Goal: Task Accomplishment & Management: Complete application form

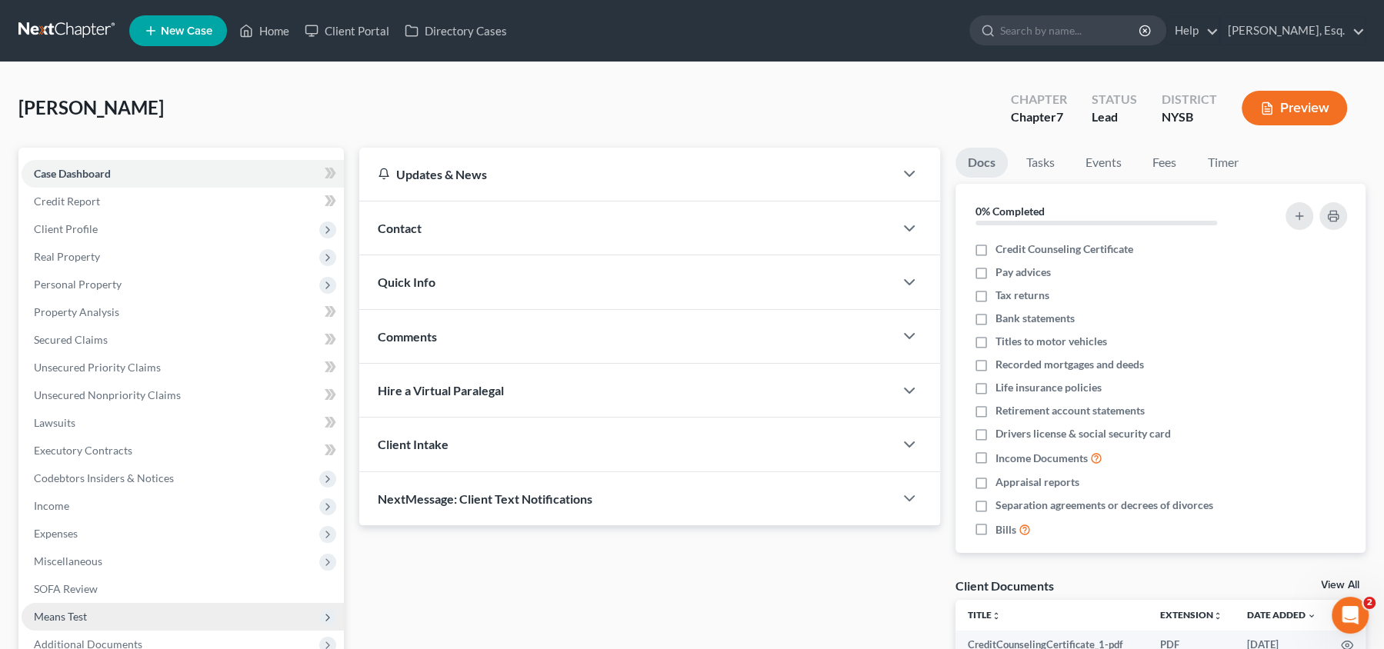
click at [108, 618] on span "Means Test" at bounding box center [183, 617] width 322 height 28
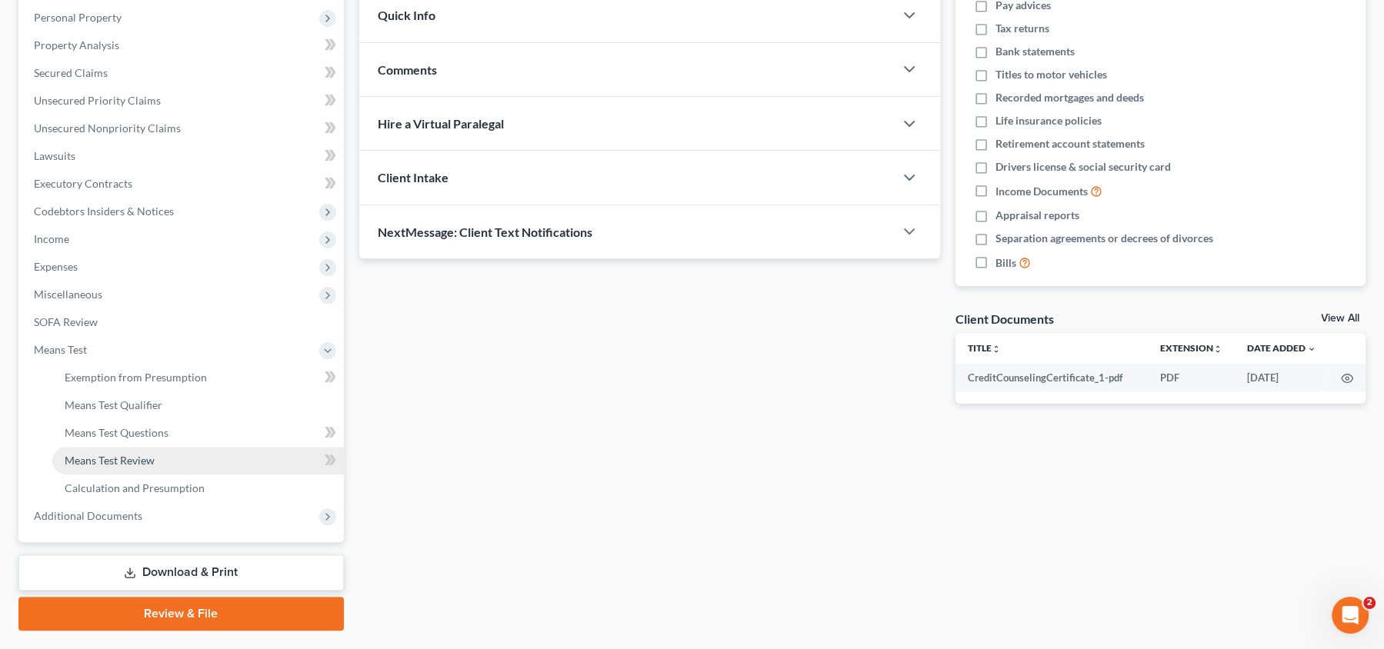
click at [135, 458] on span "Means Test Review" at bounding box center [110, 460] width 90 height 13
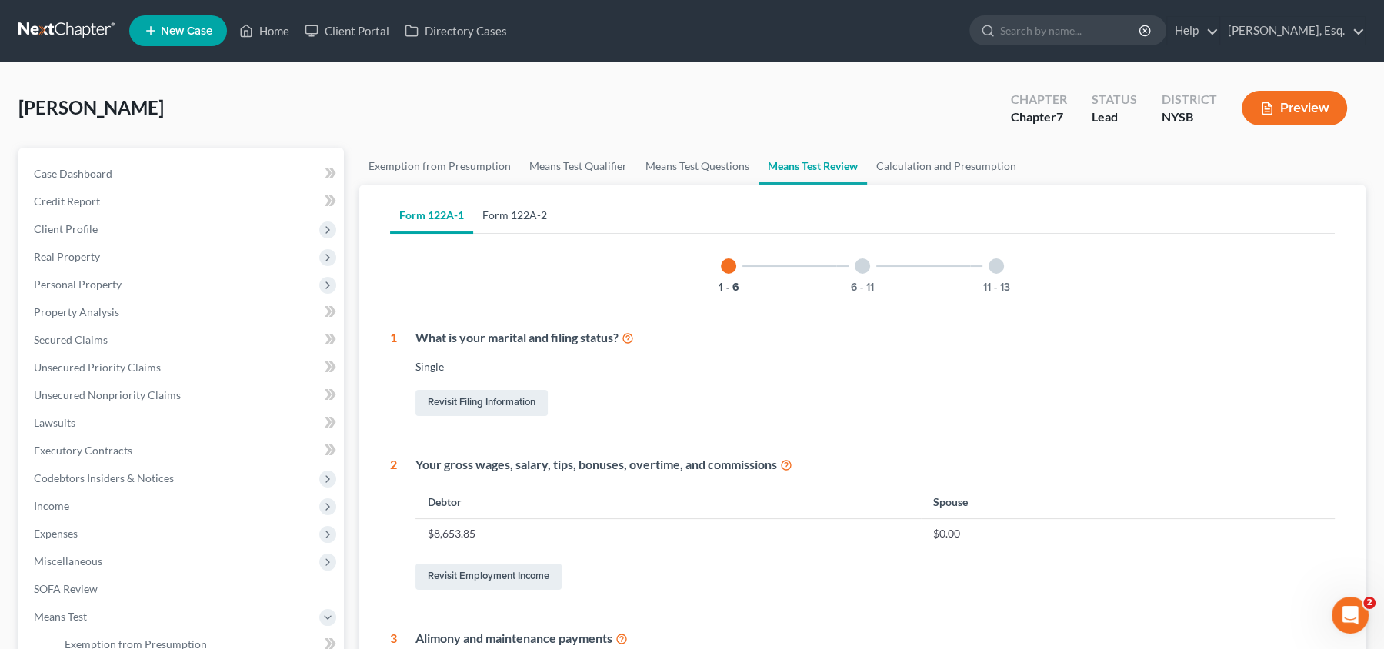
click at [529, 218] on link "Form 122A-2" at bounding box center [514, 215] width 83 height 37
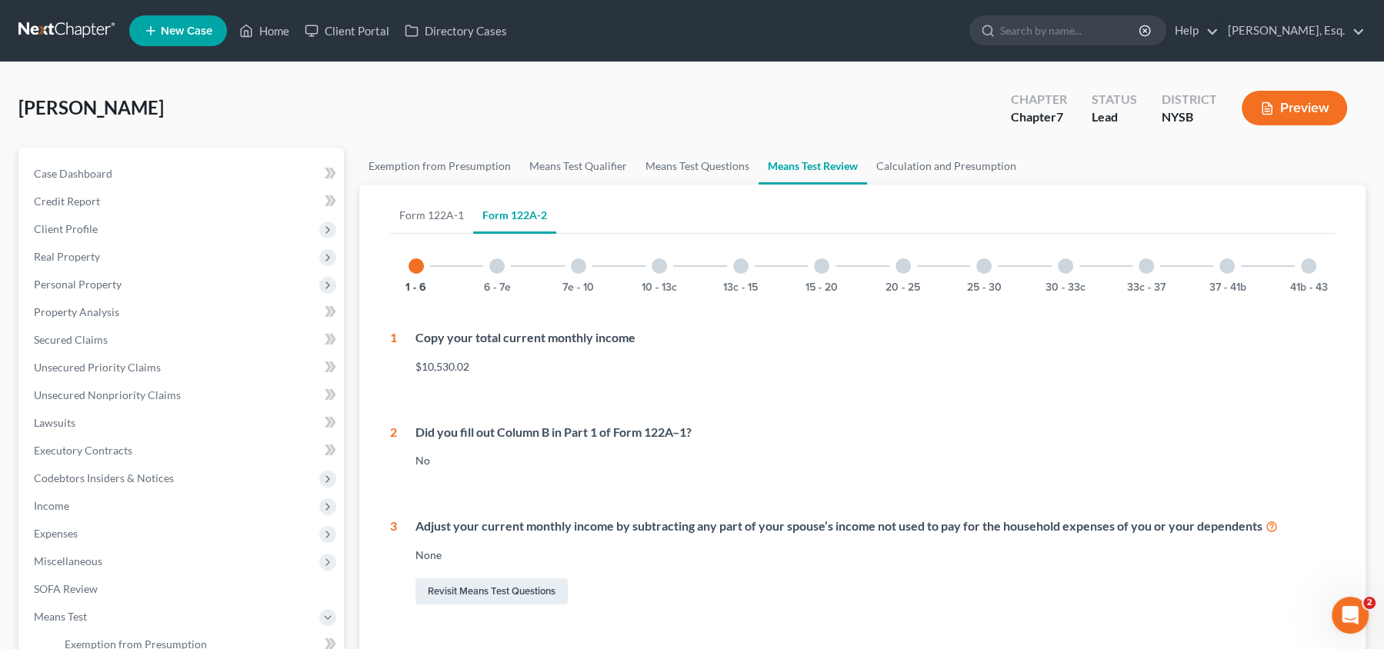
click at [1142, 270] on div at bounding box center [1145, 265] width 15 height 15
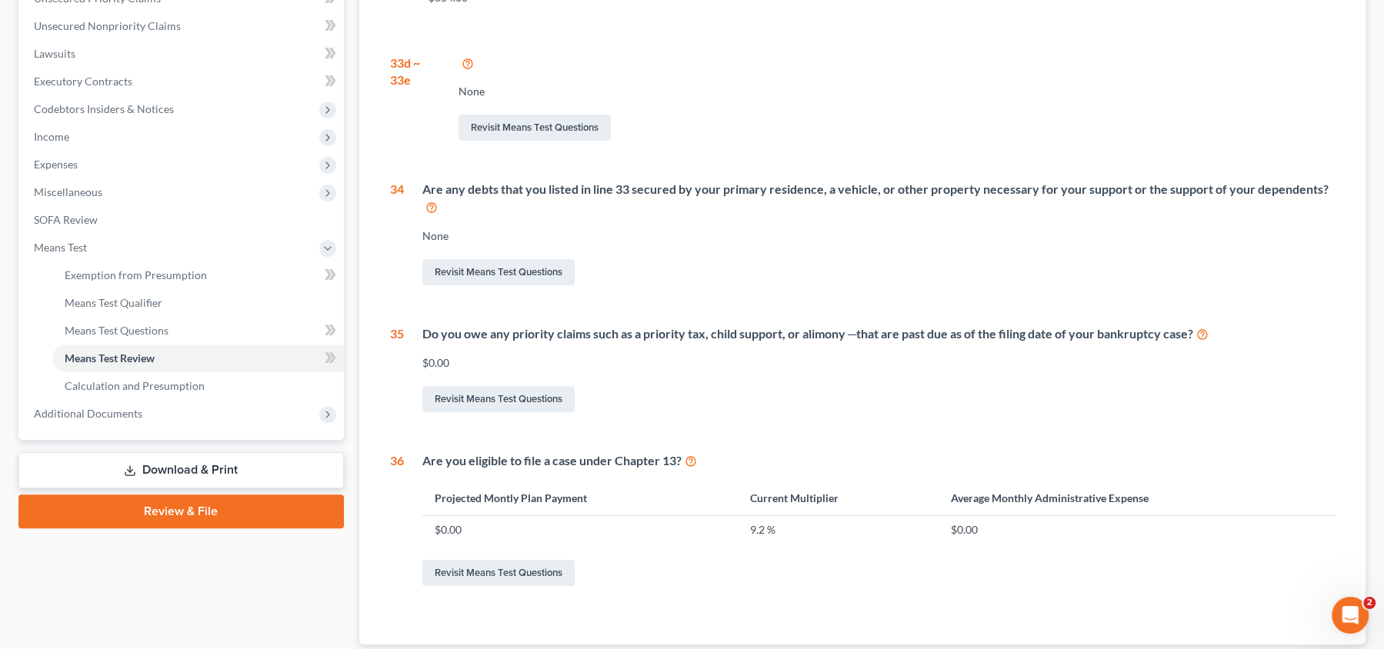
scroll to position [371, 0]
click at [1208, 332] on icon at bounding box center [1202, 332] width 12 height 15
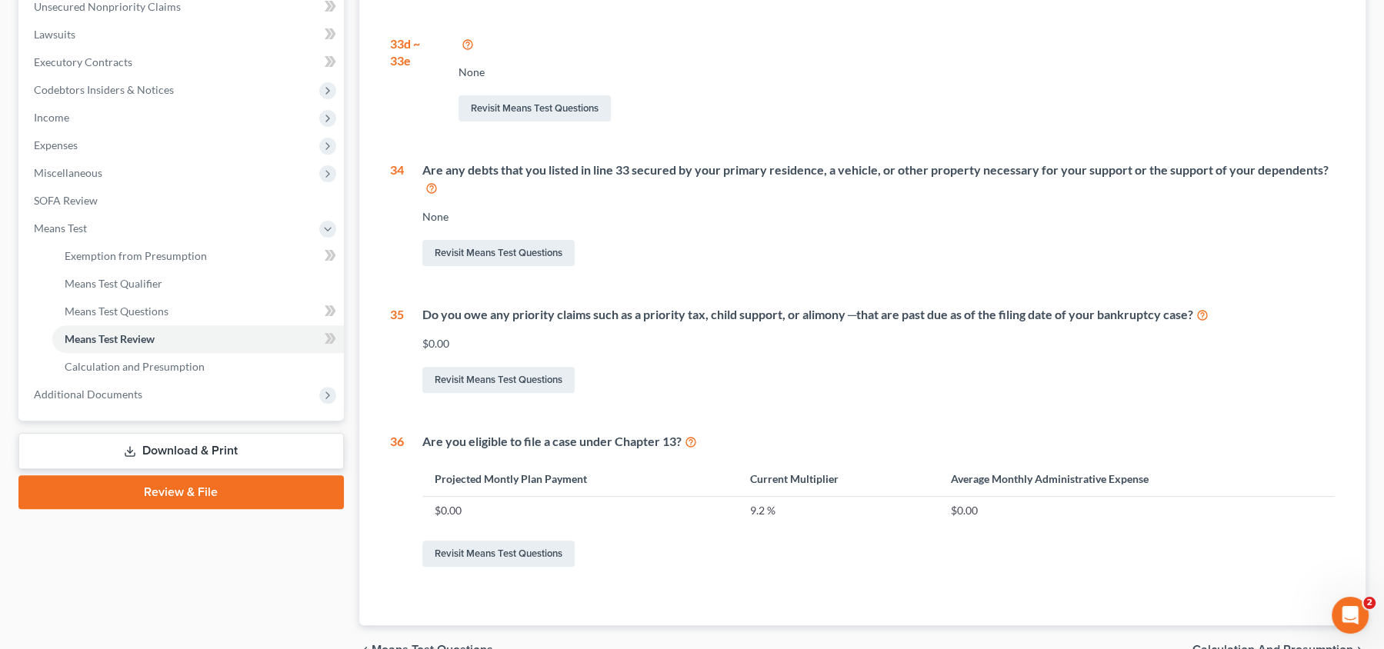
scroll to position [395, 0]
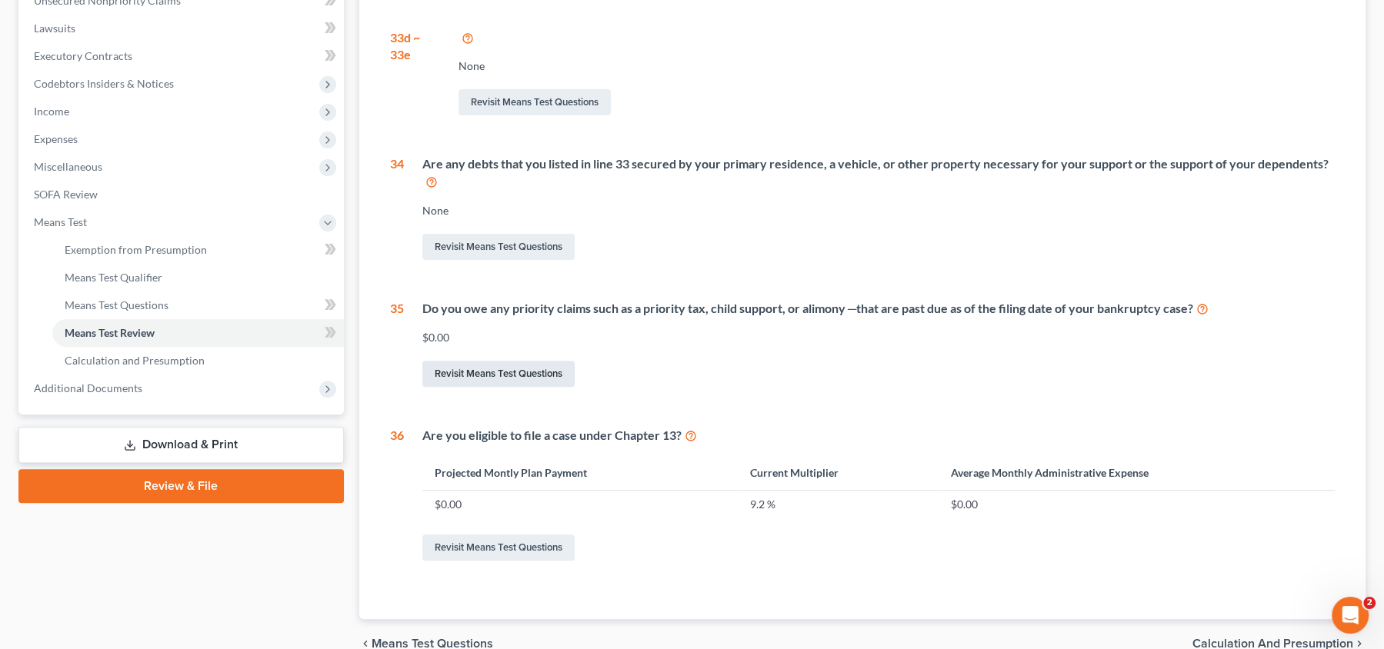
click at [523, 377] on link "Revisit Means Test Questions" at bounding box center [498, 374] width 152 height 26
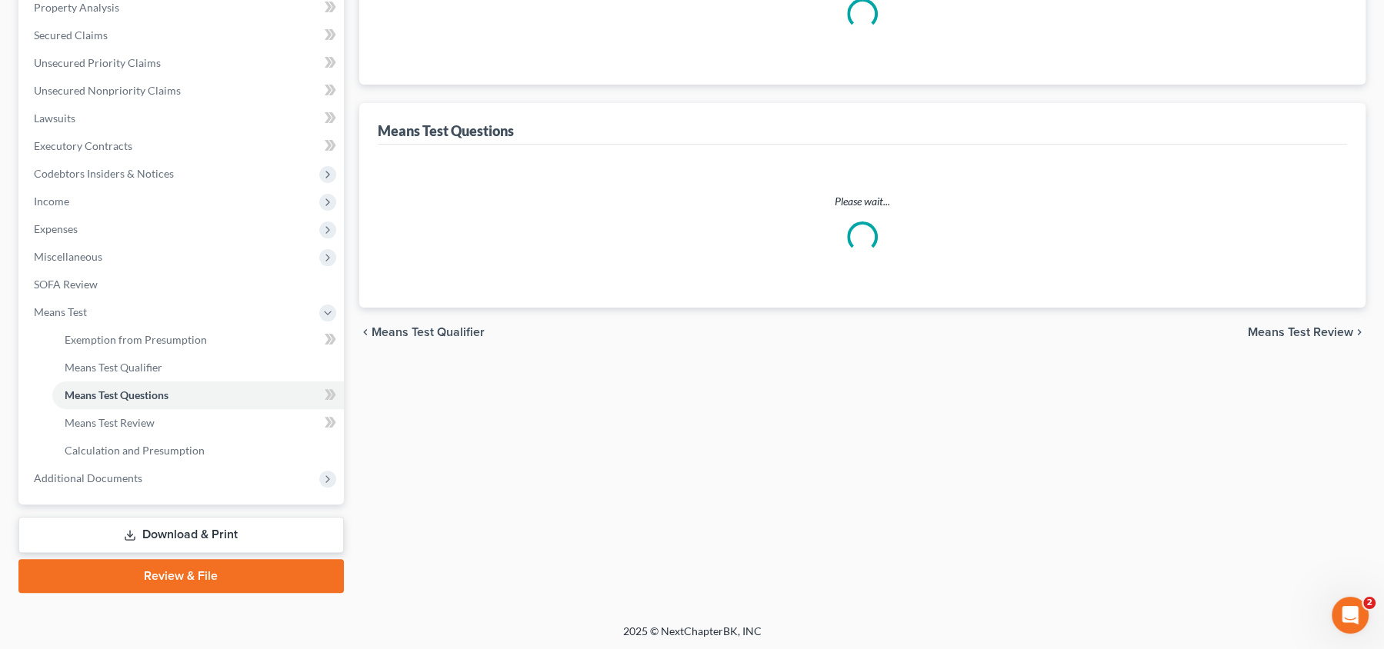
scroll to position [245, 0]
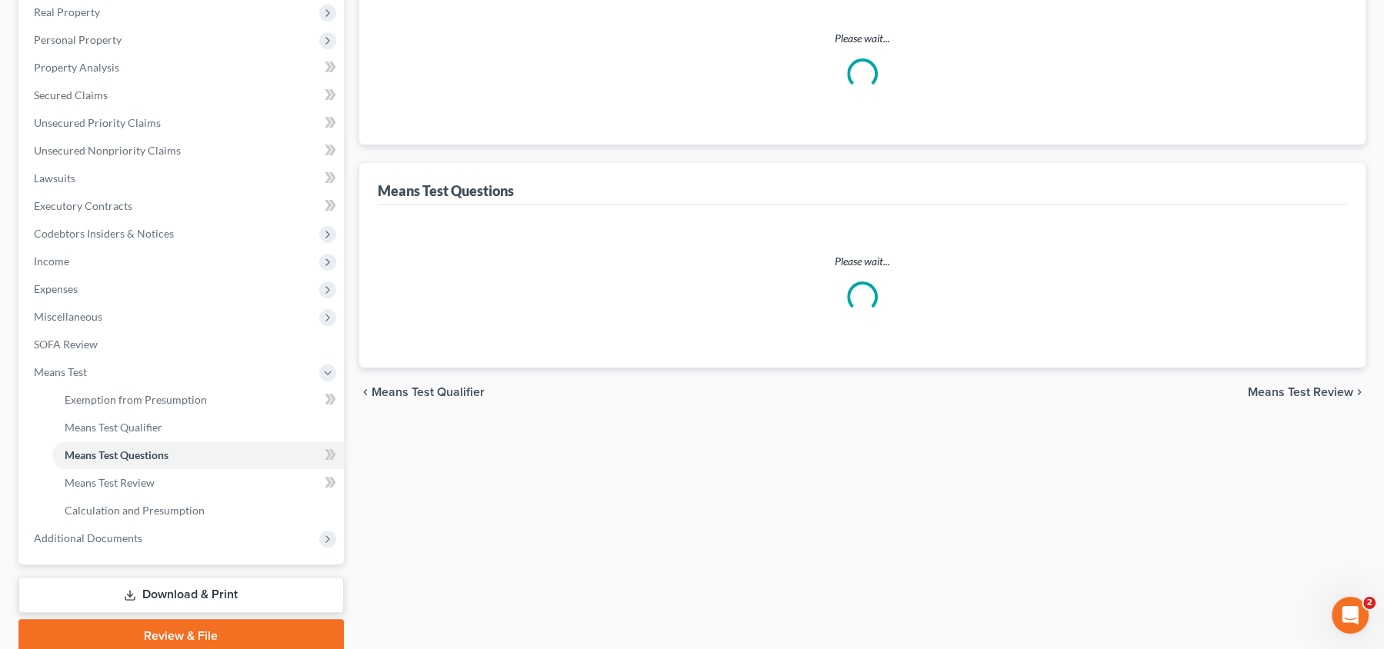
select select "1"
select select "60"
select select "3"
select select "1"
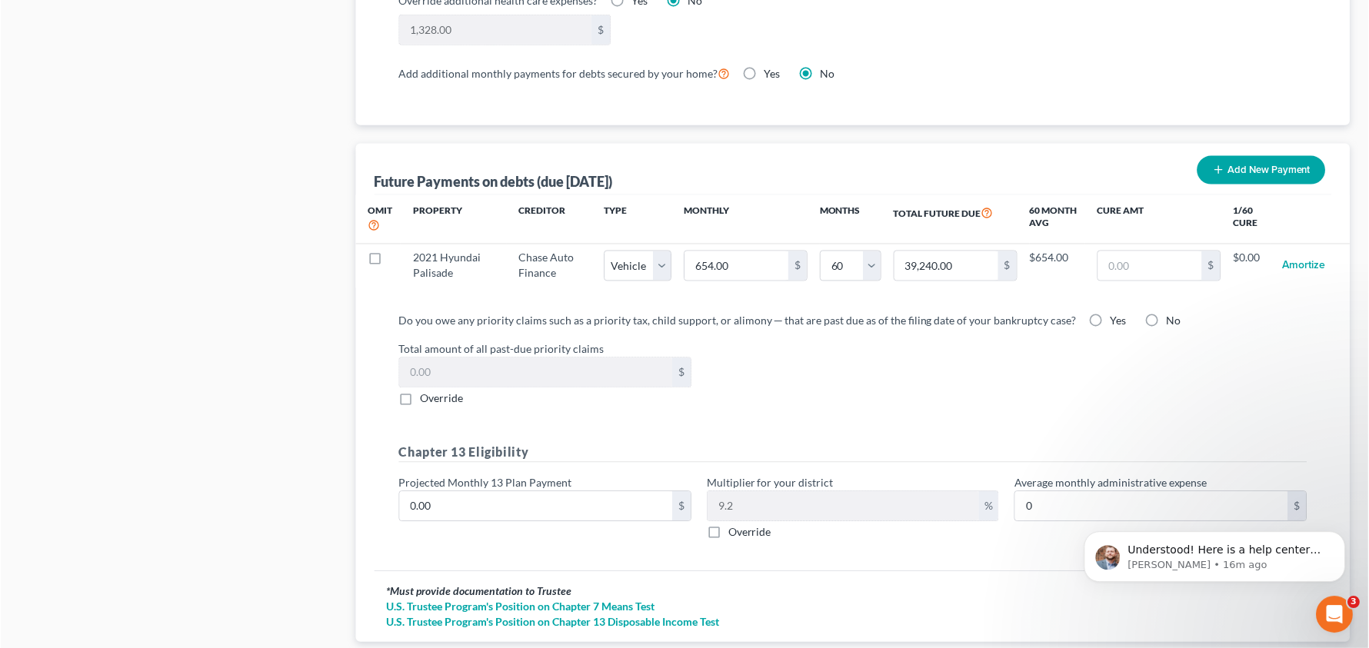
scroll to position [1404, 0]
